Goal: Information Seeking & Learning: Learn about a topic

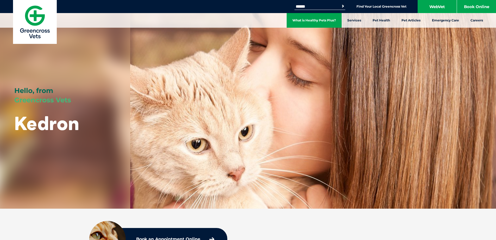
click at [334, 18] on link "What is Healthy Pets Plus?" at bounding box center [314, 20] width 55 height 15
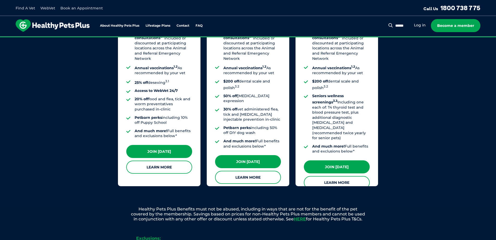
scroll to position [469, 0]
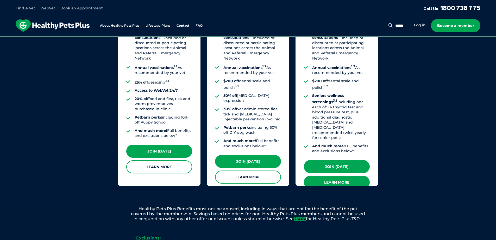
click at [343, 175] on link "Learn More" at bounding box center [337, 181] width 66 height 13
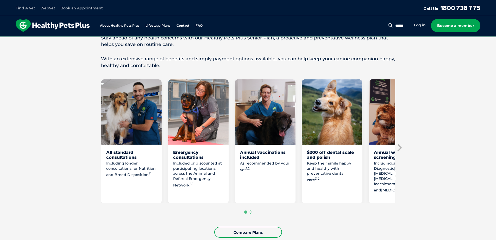
scroll to position [235, 0]
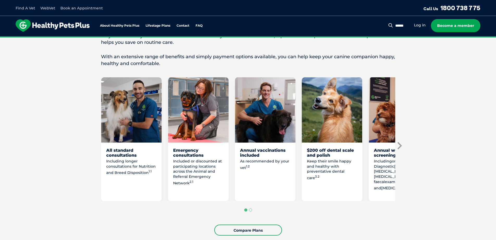
click at [399, 146] on icon "Next slide" at bounding box center [400, 146] width 8 height 8
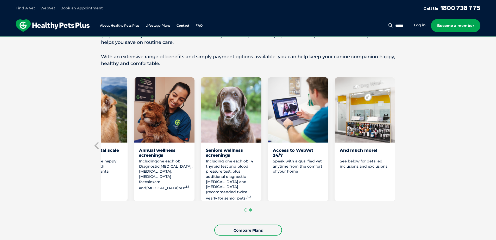
click at [399, 146] on section "Love them on another level with Healthy Pets Plus Senior Our golden oldies brin…" at bounding box center [248, 121] width 496 height 268
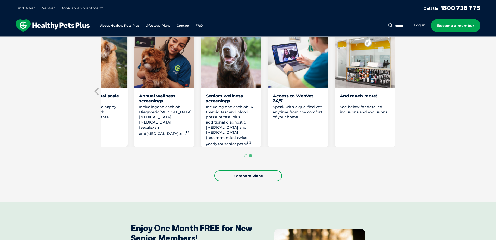
scroll to position [365, 0]
